Goal: Information Seeking & Learning: Learn about a topic

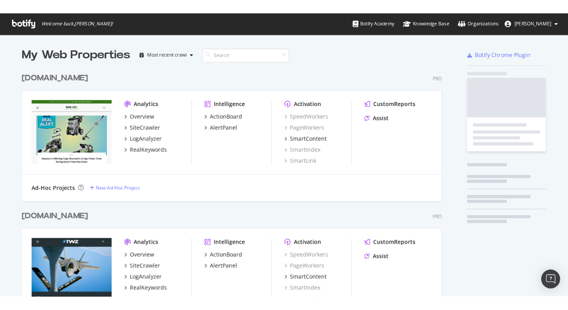
scroll to position [1636, 482]
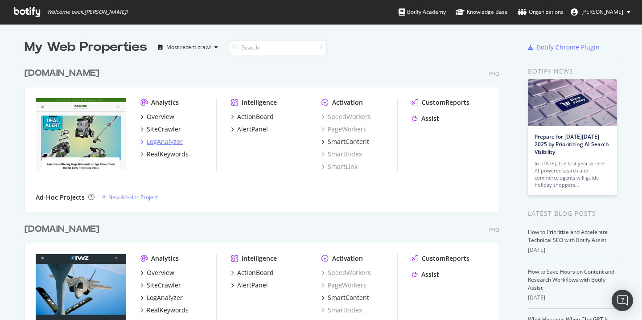
click at [173, 142] on div "LogAnalyzer" at bounding box center [165, 141] width 36 height 9
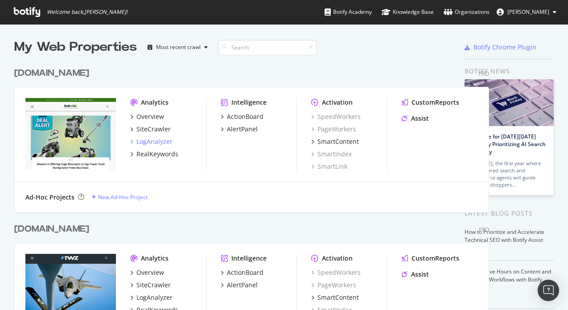
scroll to position [310, 568]
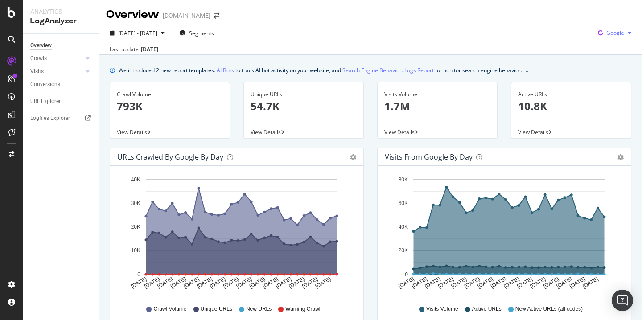
click at [621, 33] on span "Google" at bounding box center [616, 33] width 18 height 8
click at [612, 85] on span "OpenAI" at bounding box center [615, 84] width 33 height 8
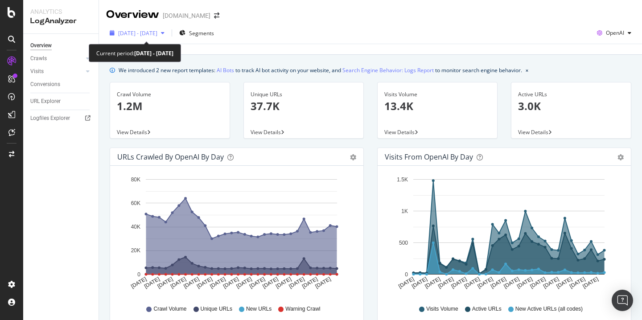
click at [168, 33] on div "[DATE] - [DATE]" at bounding box center [137, 32] width 62 height 13
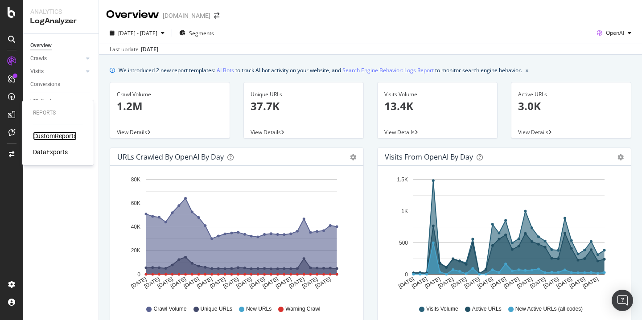
click at [50, 136] on div "CustomReports" at bounding box center [55, 136] width 44 height 9
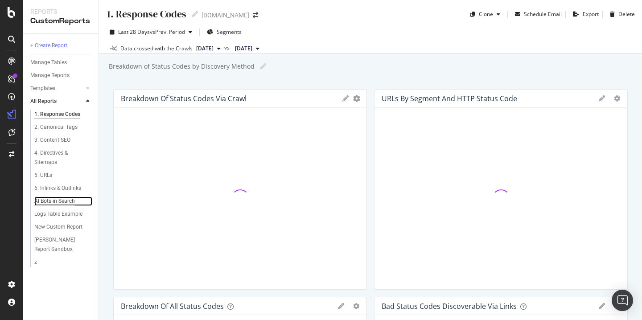
click at [63, 202] on div "AI Bots in Search" at bounding box center [54, 201] width 41 height 9
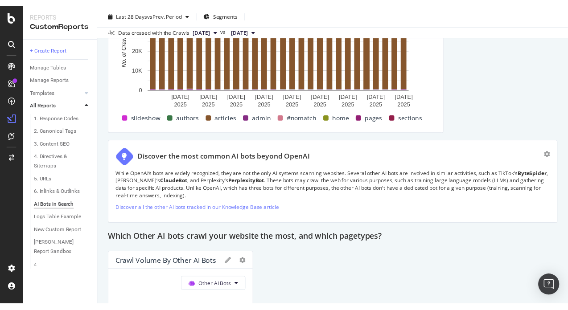
scroll to position [1976, 0]
